Goal: Find specific fact: Find specific fact

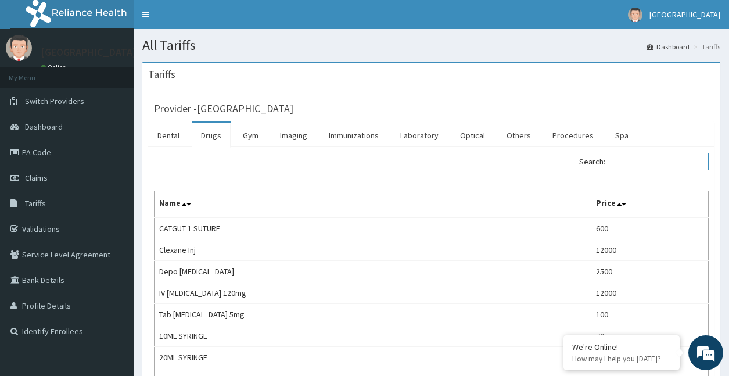
click at [645, 161] on input "Search:" at bounding box center [659, 161] width 100 height 17
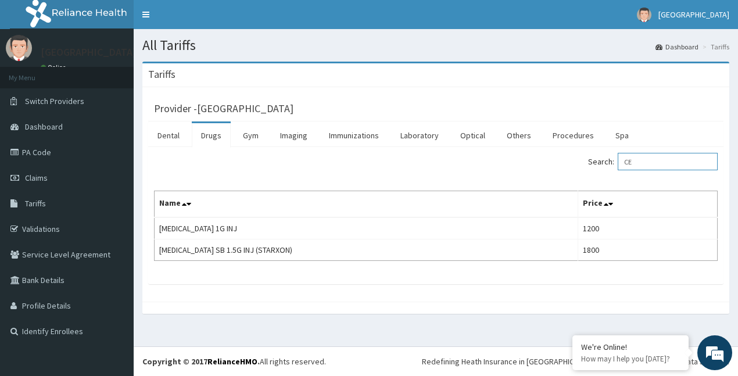
type input "C"
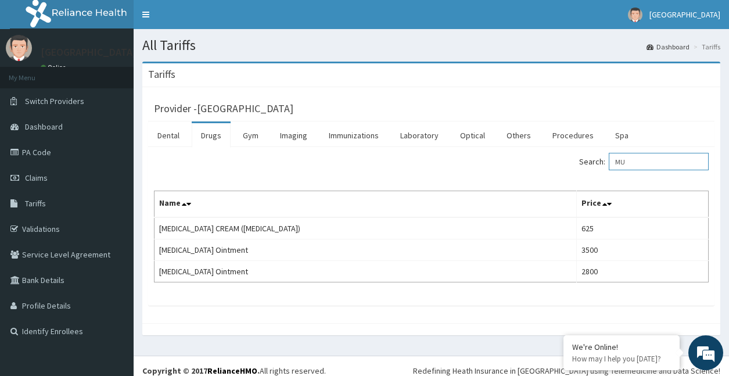
type input "M"
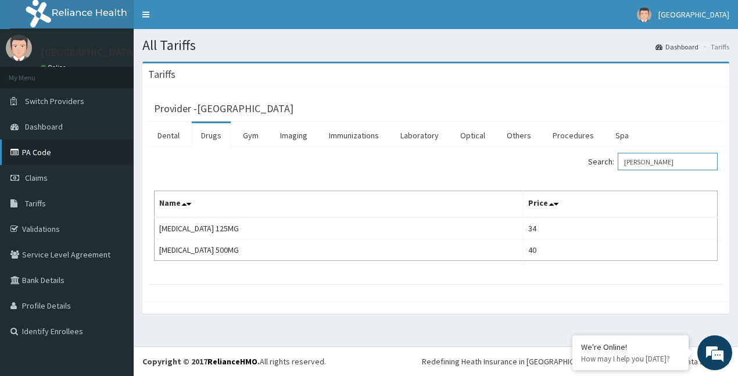
type input "GRISE"
click at [37, 154] on link "PA Code" at bounding box center [67, 152] width 134 height 26
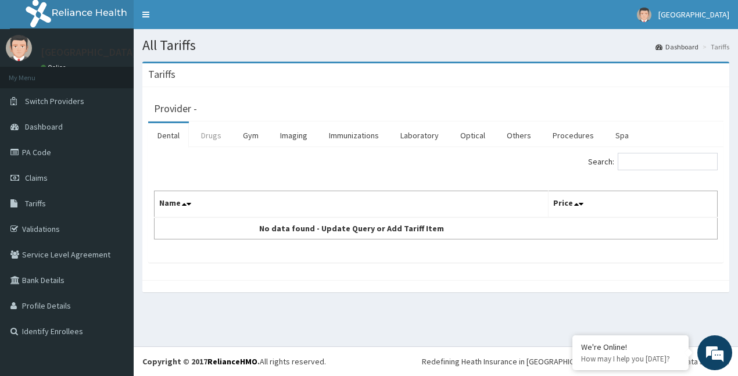
click at [218, 135] on link "Drugs" at bounding box center [211, 135] width 39 height 24
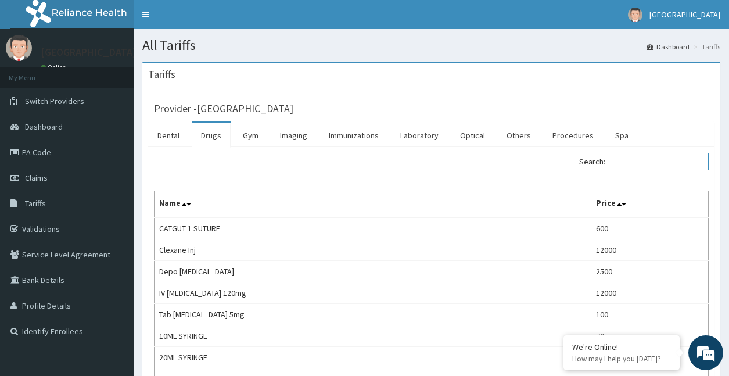
click at [645, 160] on input "Search:" at bounding box center [659, 161] width 100 height 17
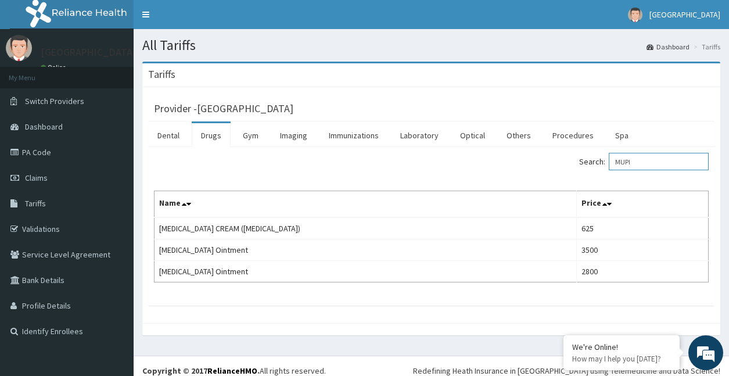
type input "MUPI"
